Goal: Navigation & Orientation: Understand site structure

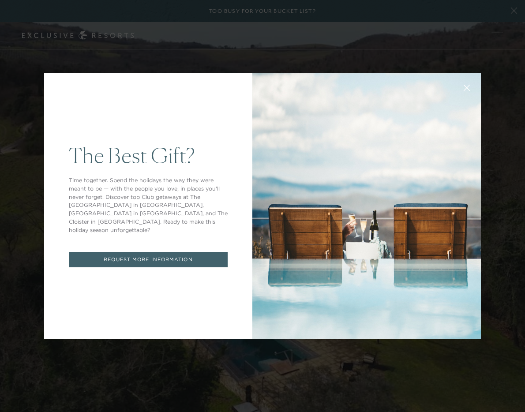
click at [466, 91] on icon at bounding box center [467, 88] width 7 height 7
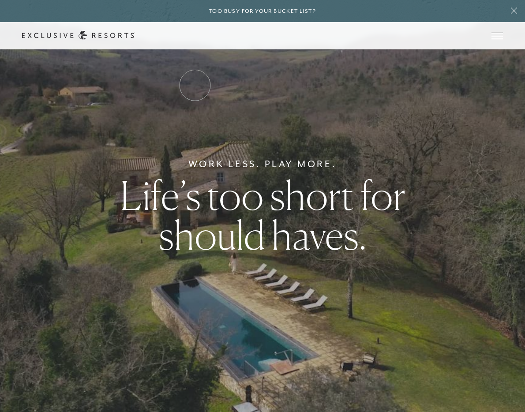
click at [0, 0] on link "Residence Collection" at bounding box center [0, 0] width 0 height 0
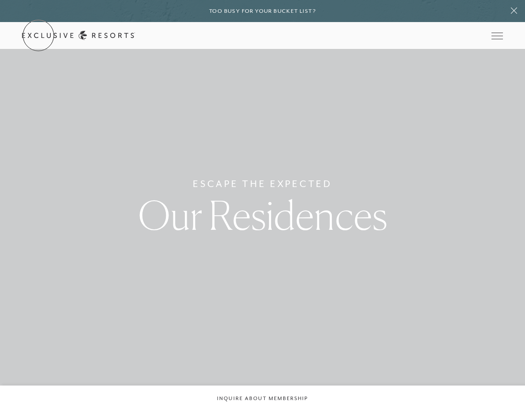
click at [0, 0] on link "Get Started" at bounding box center [0, 0] width 0 height 0
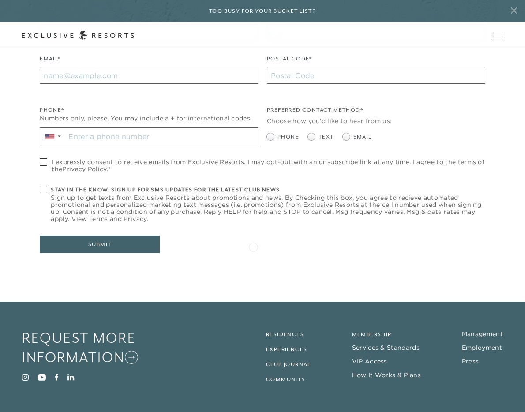
scroll to position [315, 0]
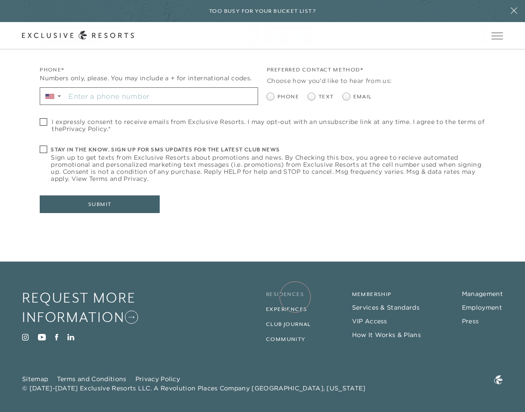
click at [295, 297] on link "Residences" at bounding box center [285, 294] width 38 height 6
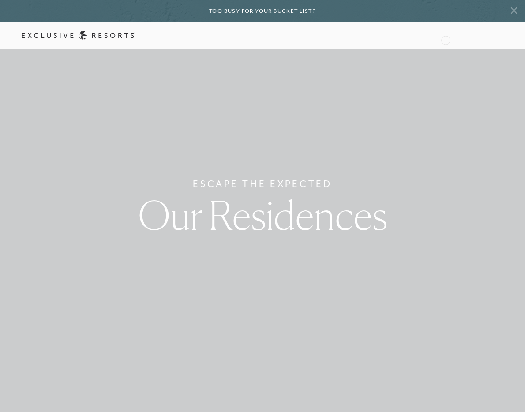
click at [445, 39] on div "Schedule a Meeting Get Started Visit home page Member Login Schedule a Meeting …" at bounding box center [262, 35] width 481 height 9
click at [0, 0] on link "Member Login" at bounding box center [0, 0] width 0 height 0
click at [249, 11] on h6 "Too busy for your bucket list?" at bounding box center [262, 11] width 107 height 8
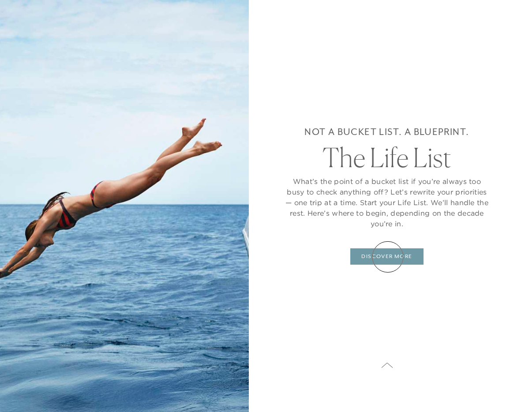
click at [388, 257] on link "DISCOVER MORE" at bounding box center [386, 256] width 73 height 17
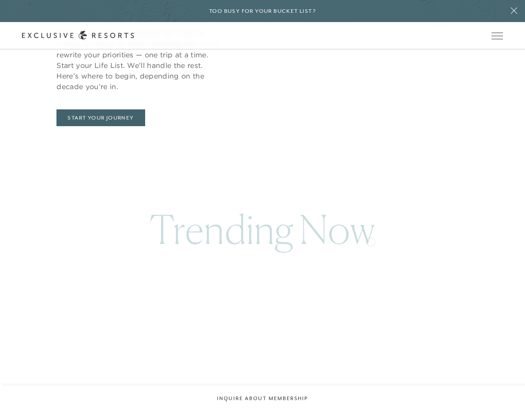
scroll to position [525, 0]
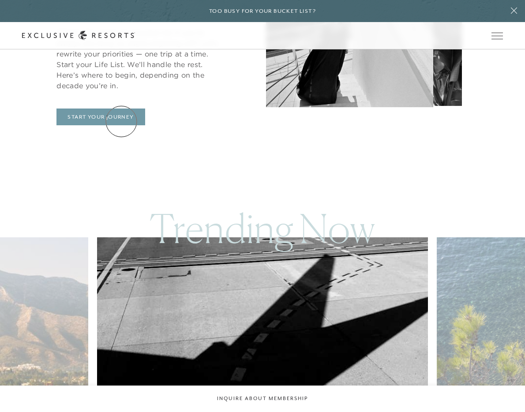
click at [121, 121] on link "START YOUR JOURNEY" at bounding box center [100, 116] width 88 height 17
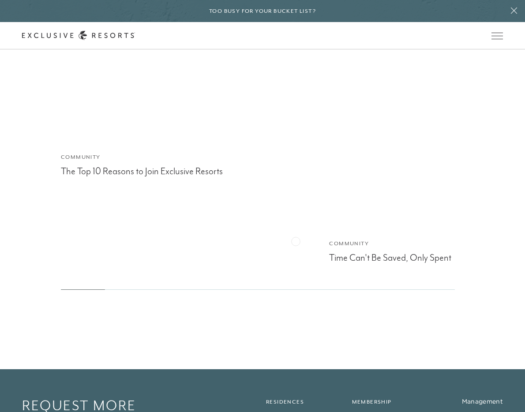
scroll to position [3416, 0]
